Goal: Task Accomplishment & Management: Manage account settings

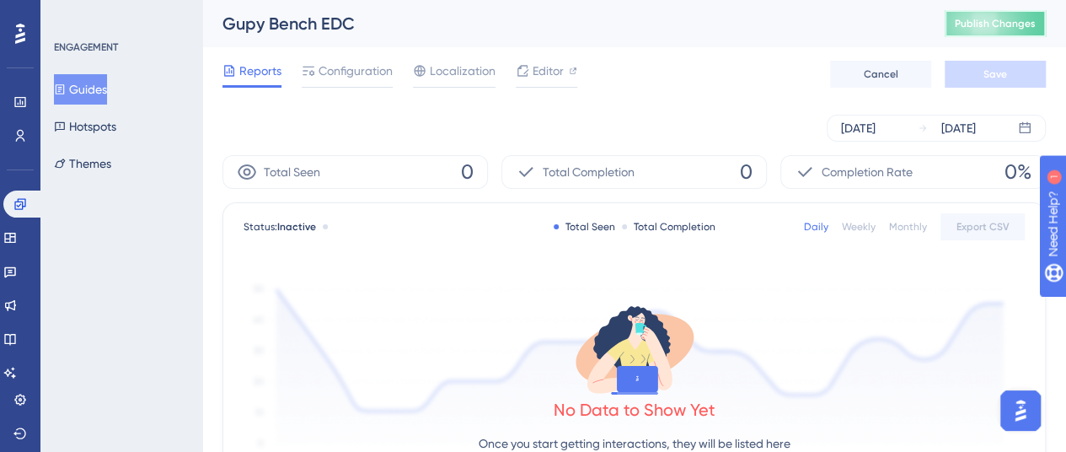
click at [1035, 18] on span "Publish Changes" at bounding box center [995, 23] width 81 height 13
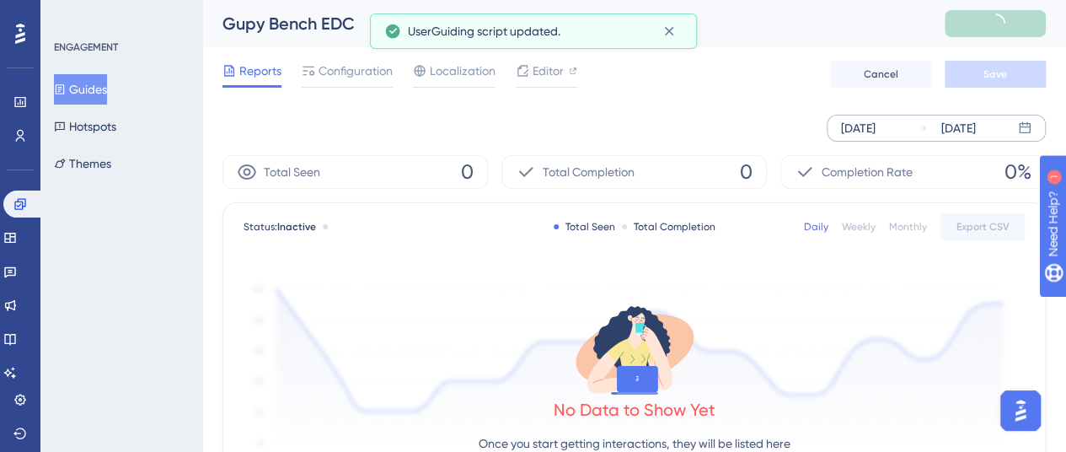
click at [915, 129] on div "[DATE] [DATE]" at bounding box center [936, 128] width 219 height 27
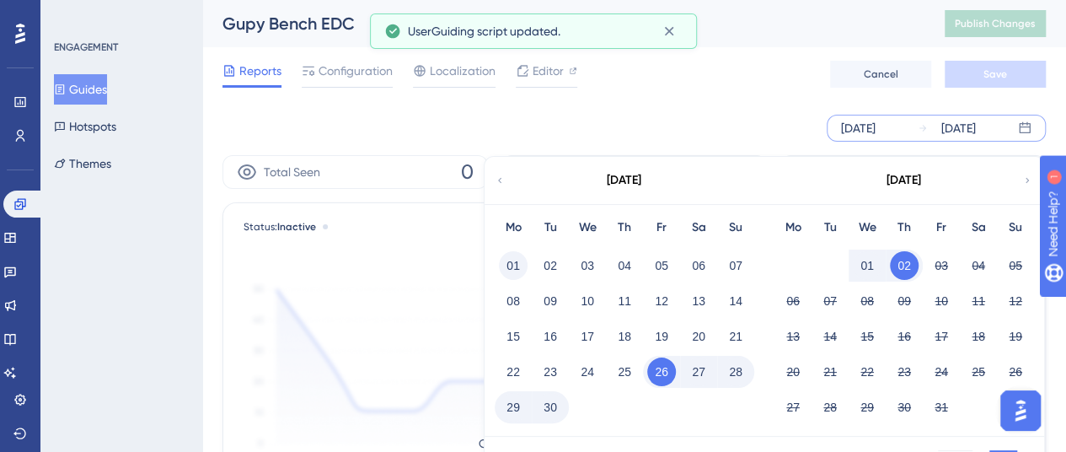
click at [518, 258] on button "01" at bounding box center [513, 265] width 29 height 29
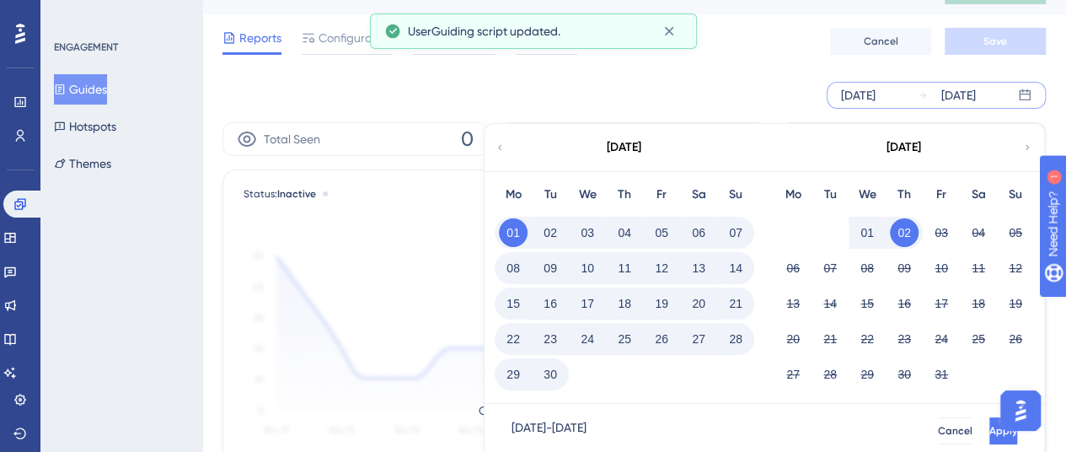
scroll to position [84, 0]
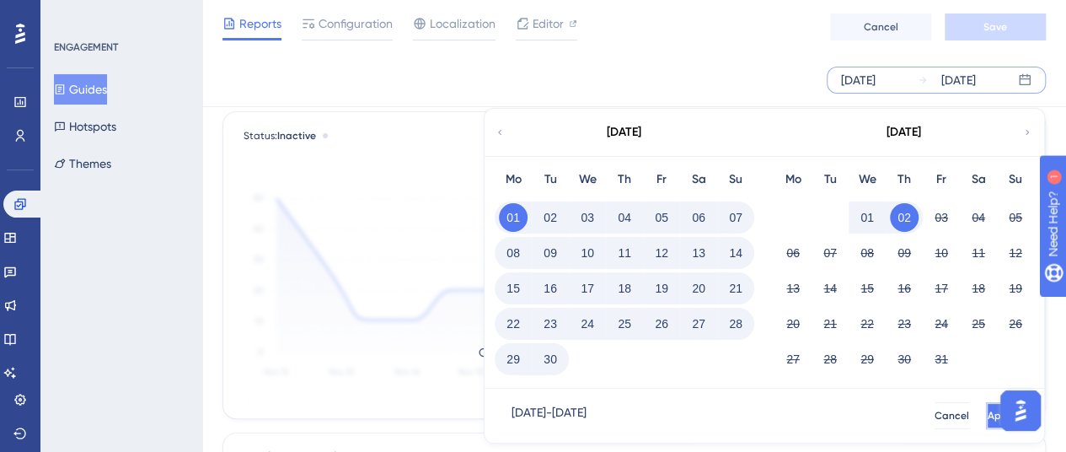
click at [986, 413] on button "Apply" at bounding box center [1001, 415] width 31 height 27
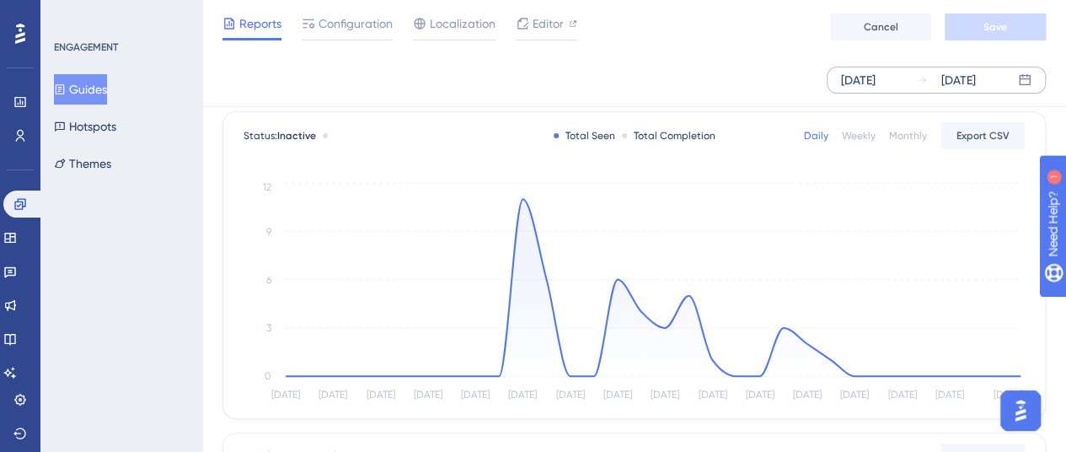
scroll to position [0, 0]
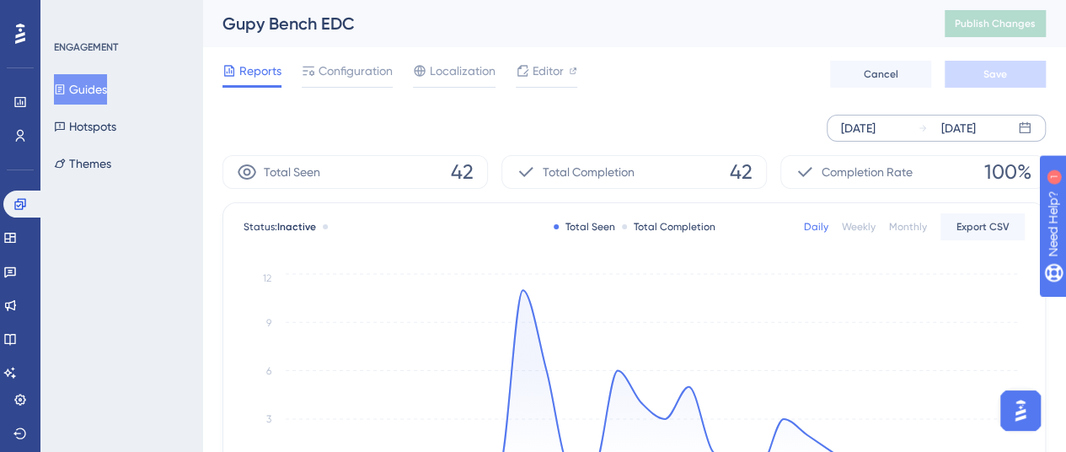
click at [320, 20] on div "Gupy Bench EDC" at bounding box center [563, 24] width 680 height 24
click at [361, 70] on span "Configuration" at bounding box center [356, 71] width 74 height 20
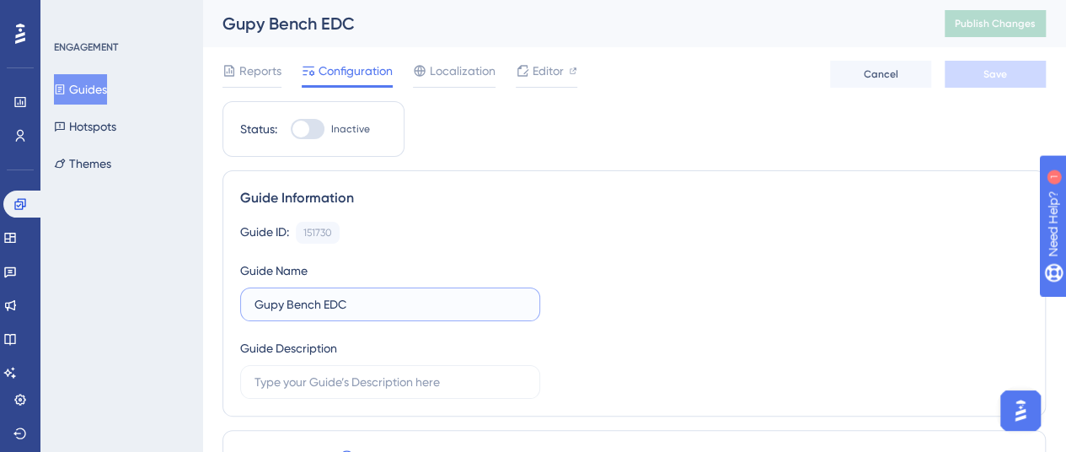
click at [327, 303] on input "Gupy Bench EDC" at bounding box center [390, 304] width 271 height 19
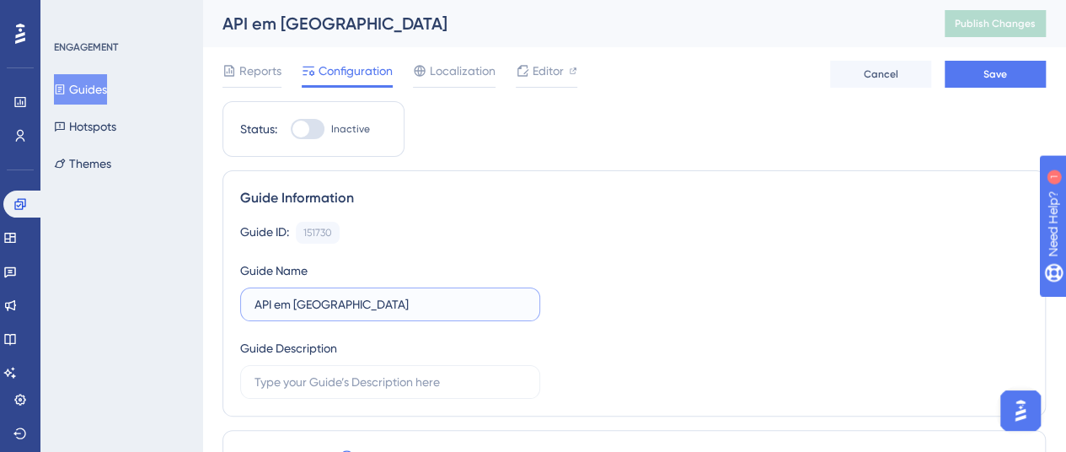
type input "API em [GEOGRAPHIC_DATA]"
click at [443, 223] on div "Guide ID: 151730 Copy" at bounding box center [634, 233] width 788 height 22
click at [996, 63] on button "Save" at bounding box center [995, 74] width 101 height 27
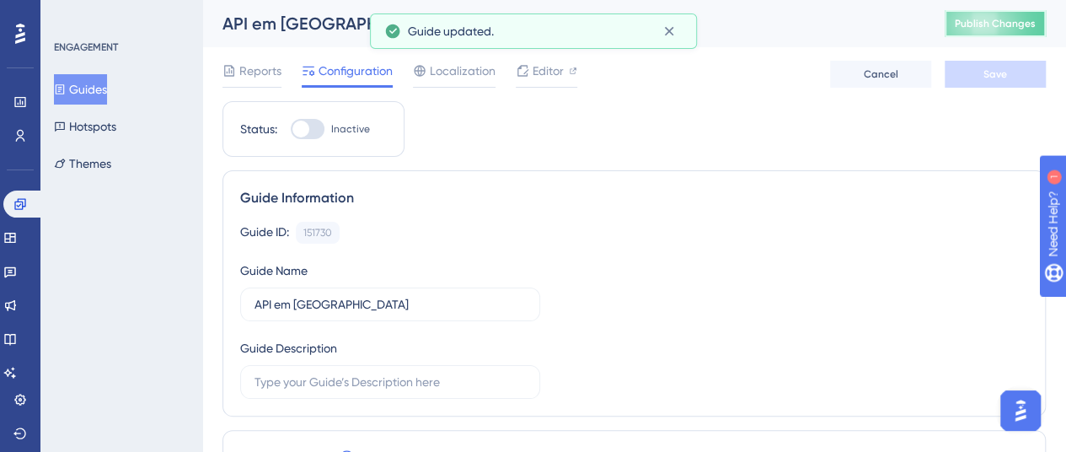
click at [1001, 26] on span "Publish Changes" at bounding box center [995, 23] width 81 height 13
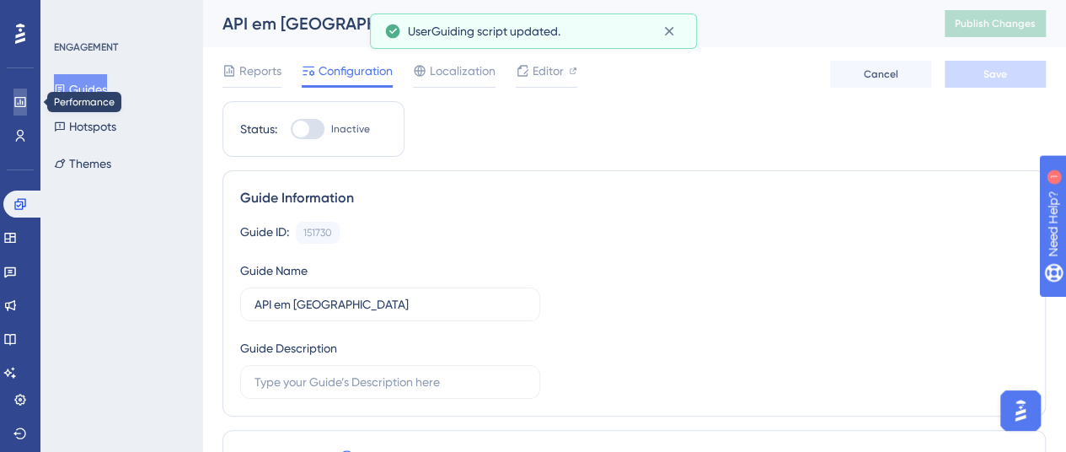
click at [22, 105] on icon at bounding box center [19, 102] width 11 height 10
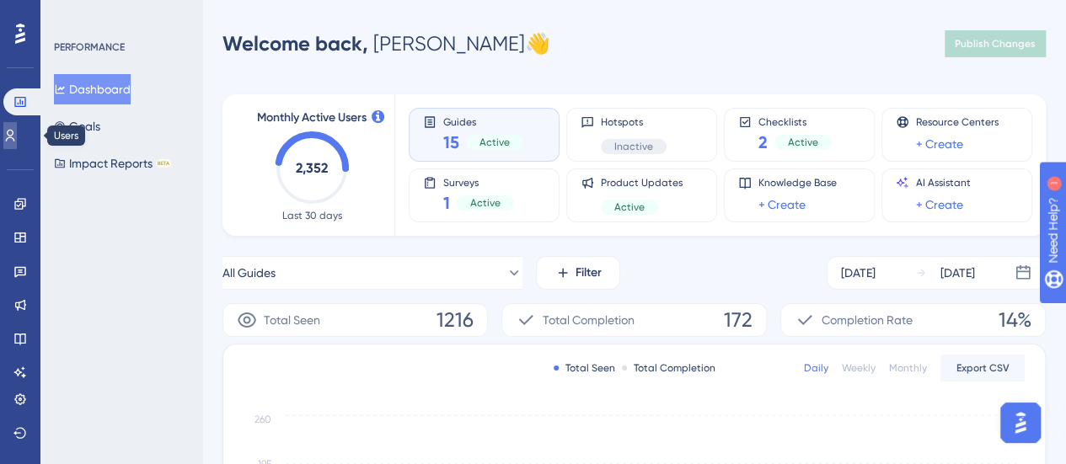
click at [17, 126] on link at bounding box center [9, 135] width 13 height 27
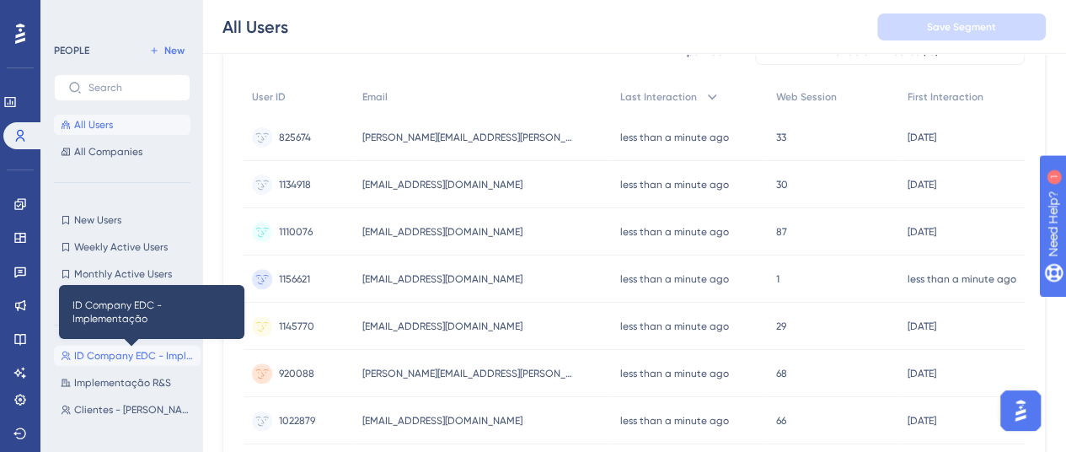
click at [128, 357] on span "ID Company EDC - Implementação" at bounding box center [134, 355] width 120 height 13
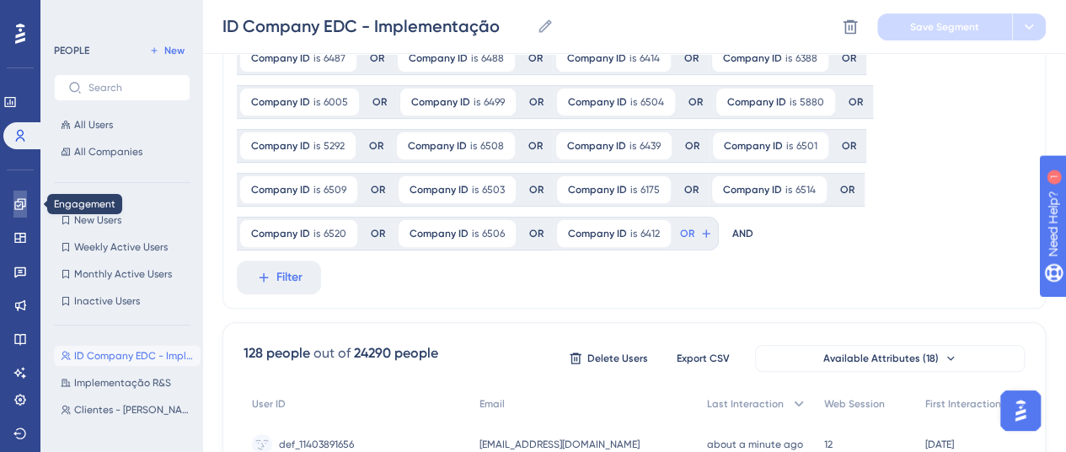
click at [17, 204] on icon at bounding box center [19, 203] width 13 height 13
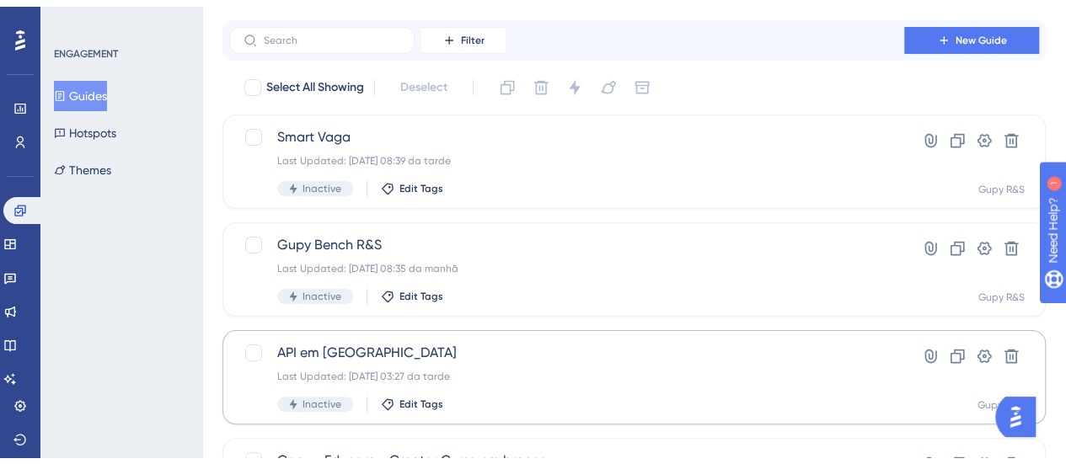
scroll to position [84, 0]
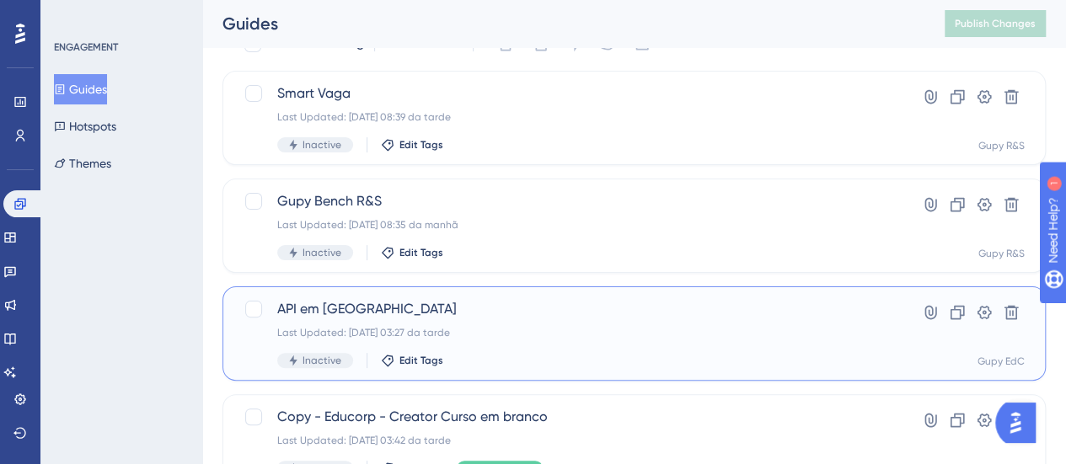
click at [334, 333] on div "Last Updated: [DATE] 03:27 da tarde" at bounding box center [566, 332] width 579 height 13
